Goal: Information Seeking & Learning: Learn about a topic

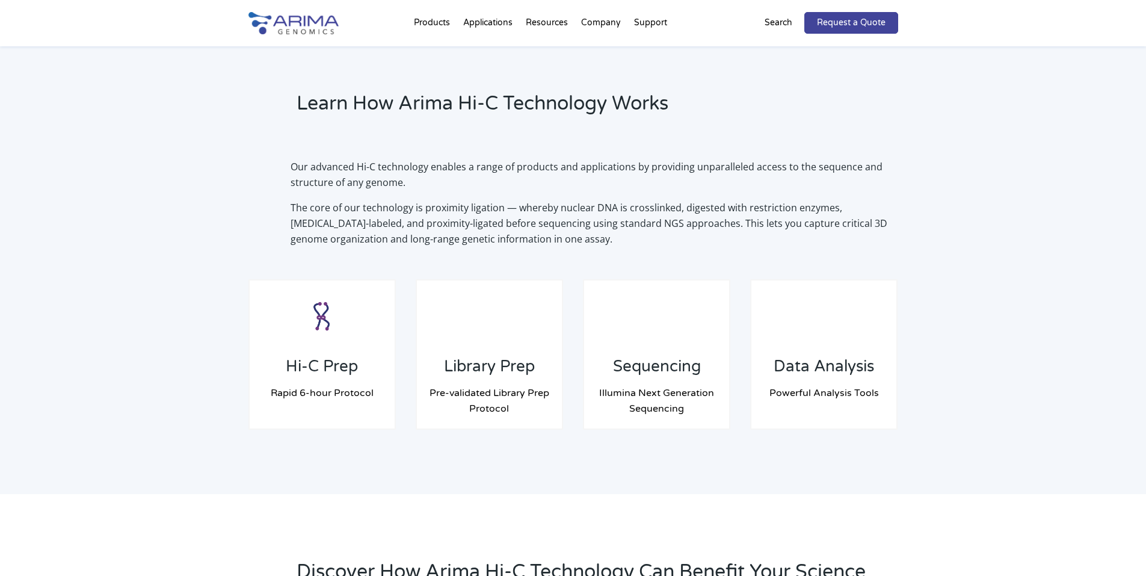
scroll to position [818, 0]
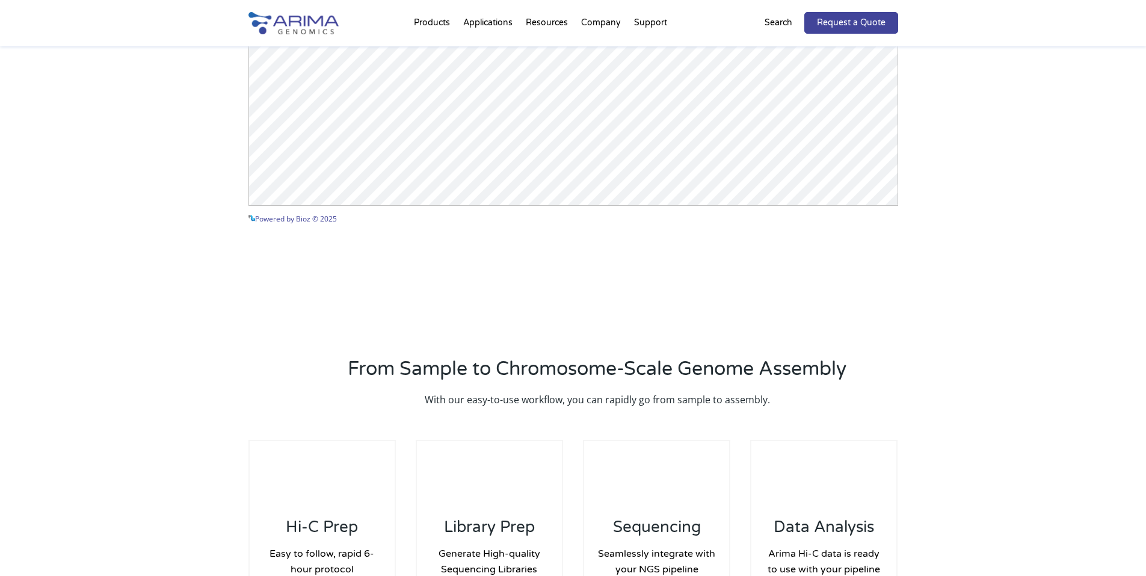
scroll to position [1395, 0]
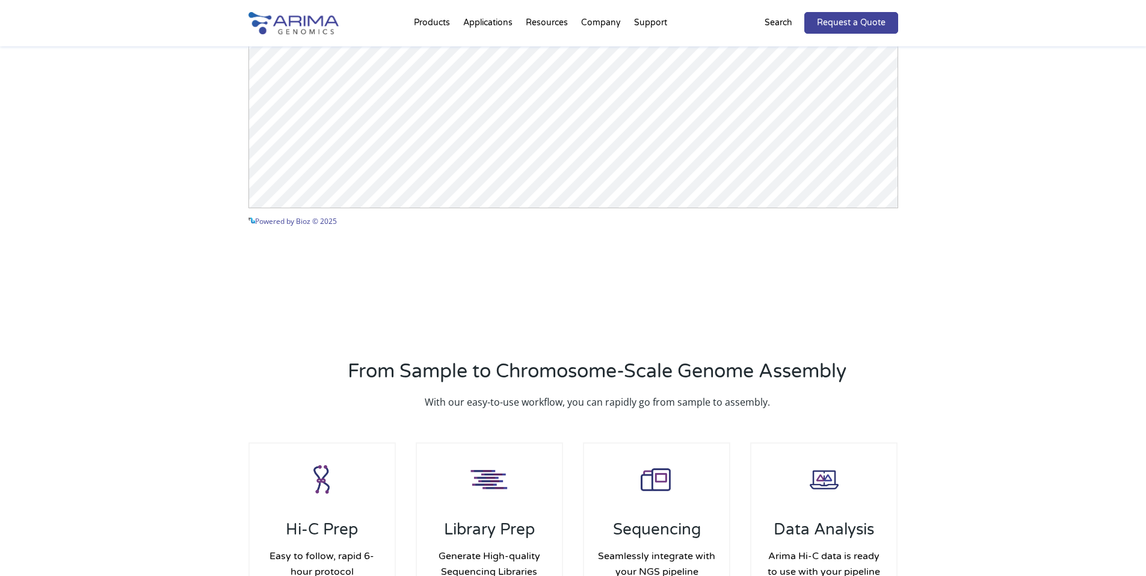
click at [512, 239] on link "Custom Capture HiC" at bounding box center [541, 228] width 84 height 41
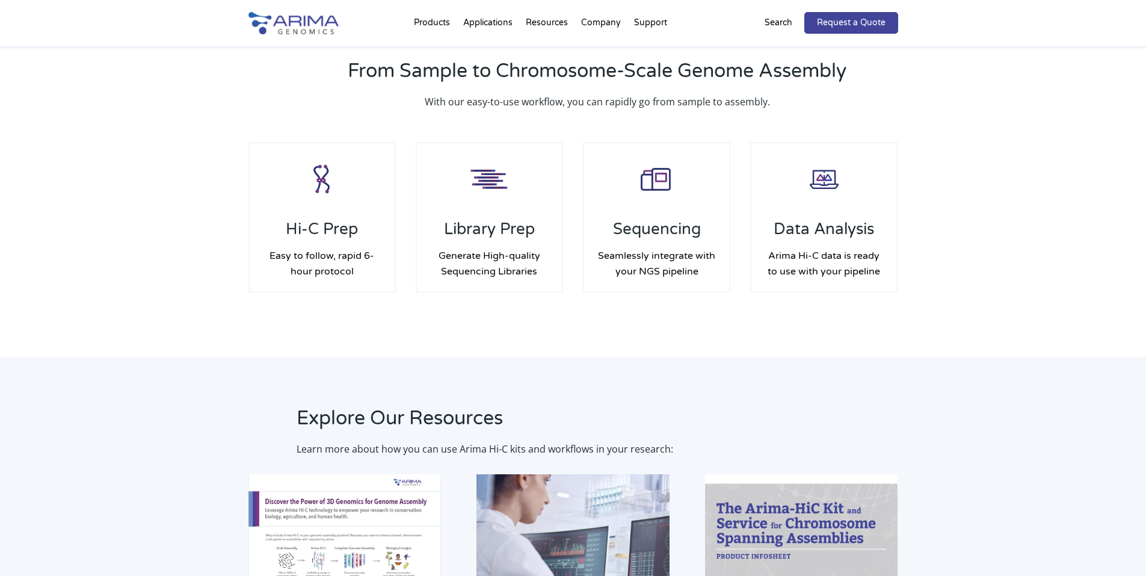
click at [322, 263] on div "Compatible with cell lines, primary cells, fresh/frozen tissue and FFPE samples" at bounding box center [323, 217] width 146 height 148
click at [310, 204] on p "Compatible with cell lines, primary cells, fresh/frozen tissue and FFPE samples" at bounding box center [323, 217] width 146 height 47
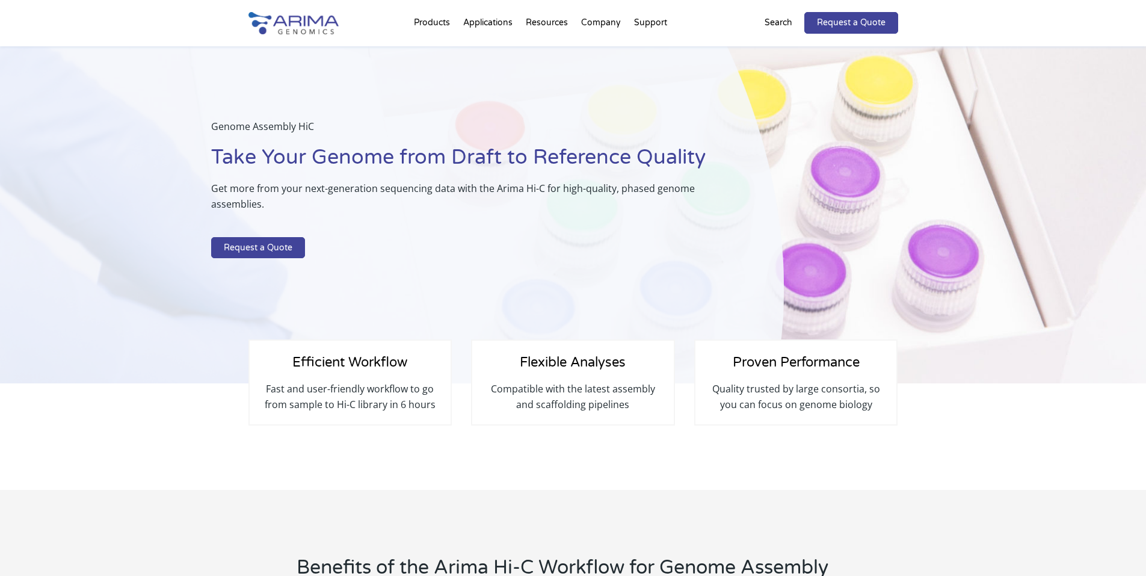
click at [280, 28] on img at bounding box center [293, 23] width 90 height 22
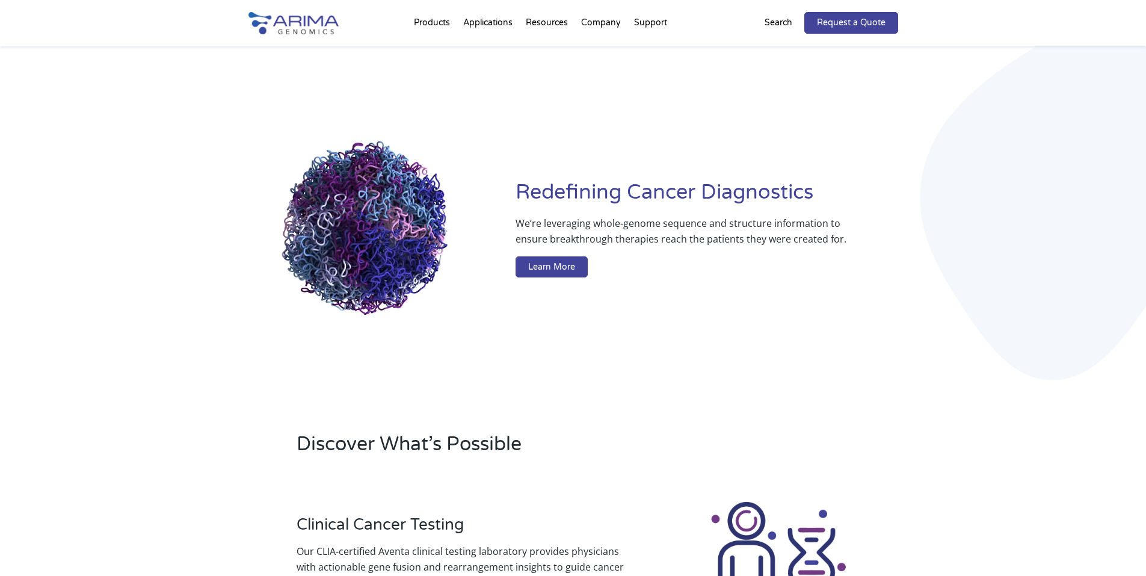
click at [489, 76] on link "Technology Overview" at bounding box center [529, 69] width 120 height 24
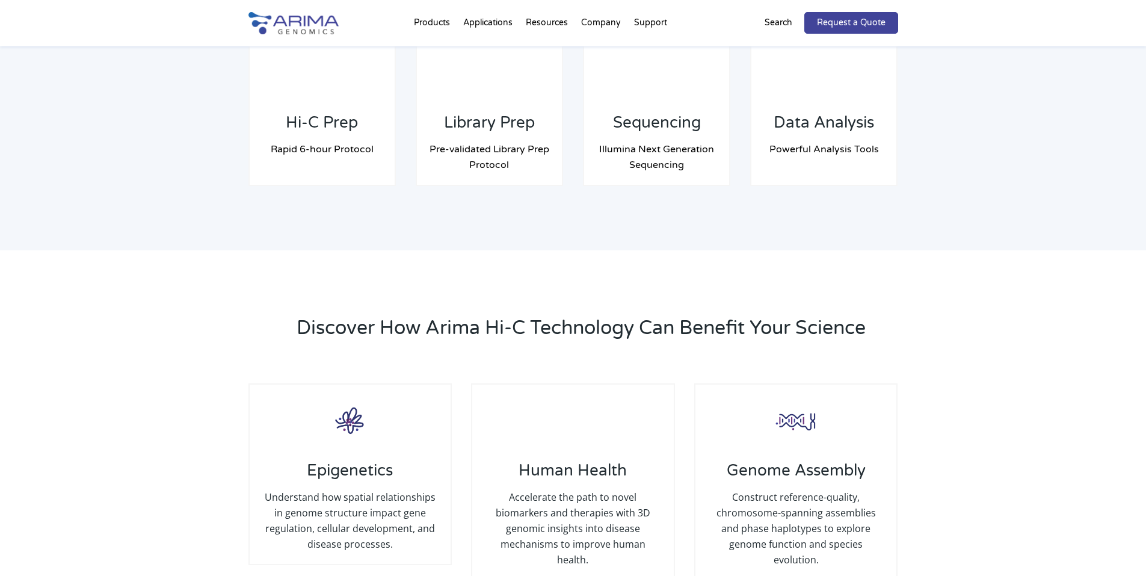
scroll to position [1010, 0]
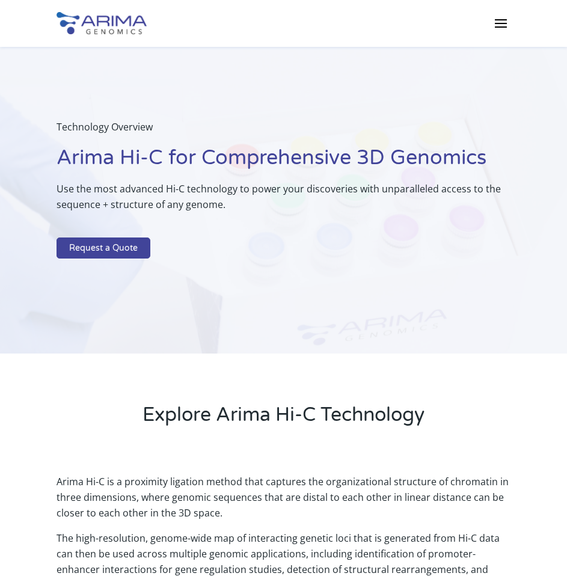
drag, startPoint x: 208, startPoint y: 229, endPoint x: 194, endPoint y: 218, distance: 17.1
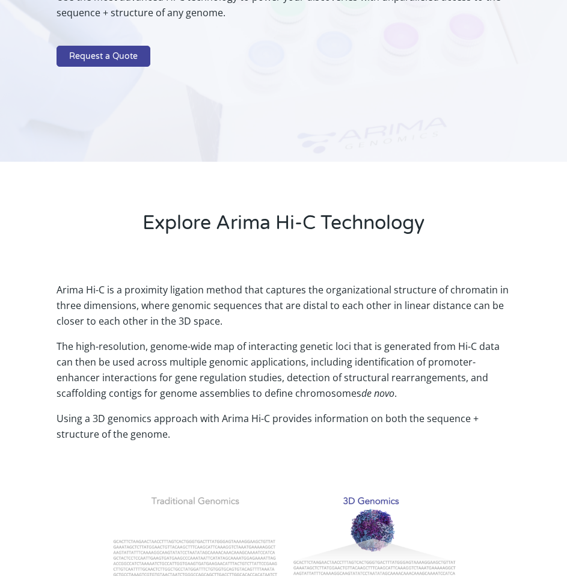
scroll to position [192, 0]
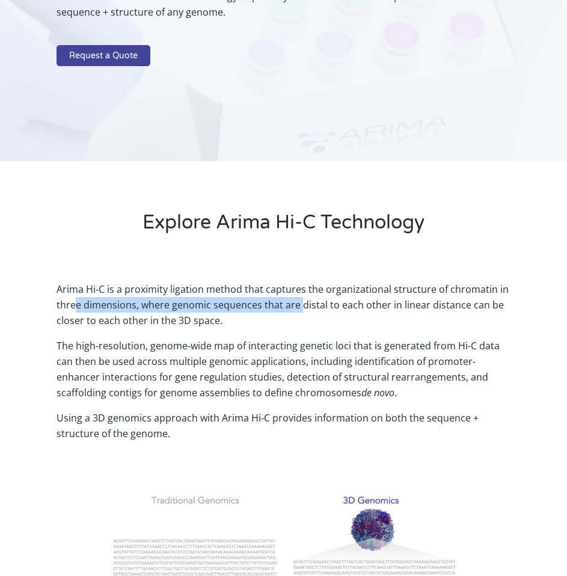
drag, startPoint x: 94, startPoint y: 297, endPoint x: 300, endPoint y: 300, distance: 205.1
click at [300, 300] on p "Arima Hi-C is a proximity ligation method that captures the organizational stru…" at bounding box center [283, 309] width 453 height 57
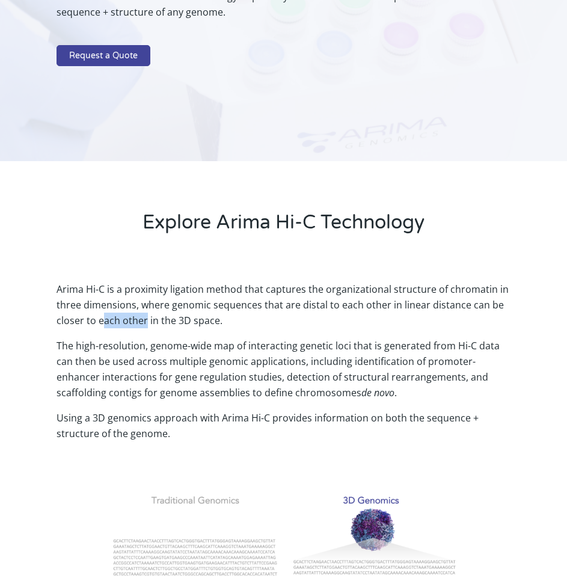
drag, startPoint x: 120, startPoint y: 322, endPoint x: 146, endPoint y: 324, distance: 25.9
click at [146, 324] on p "Arima Hi-C is a proximity ligation method that captures the organizational stru…" at bounding box center [283, 309] width 453 height 57
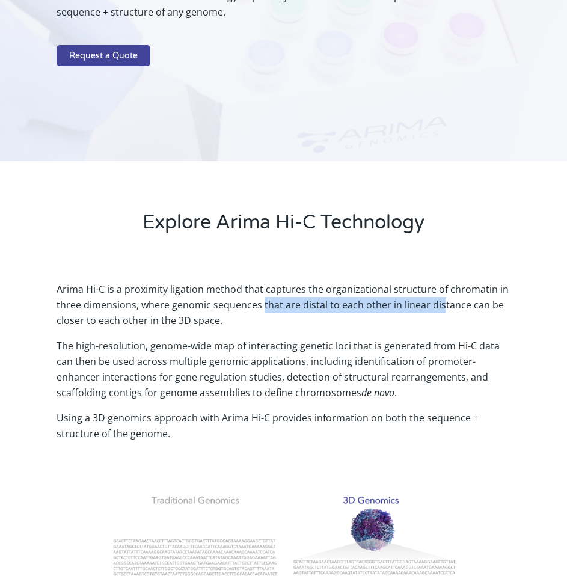
drag, startPoint x: 263, startPoint y: 307, endPoint x: 441, endPoint y: 303, distance: 178.1
click at [441, 303] on p "Arima Hi-C is a proximity ligation method that captures the organizational stru…" at bounding box center [283, 309] width 453 height 57
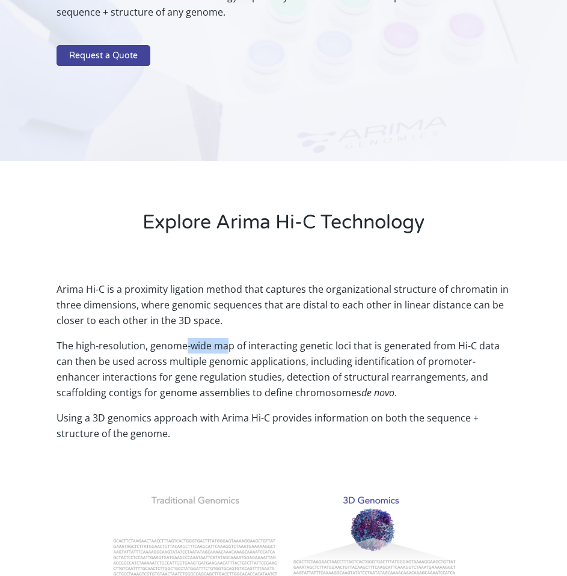
drag, startPoint x: 183, startPoint y: 346, endPoint x: 227, endPoint y: 348, distance: 43.3
click at [227, 348] on p "The high-resolution, genome-wide map of interacting genetic loci that is genera…" at bounding box center [283, 374] width 453 height 72
